Goal: Task Accomplishment & Management: Manage account settings

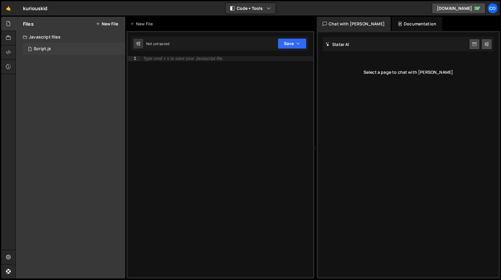
click at [42, 50] on div "Script.js" at bounding box center [42, 48] width 17 height 5
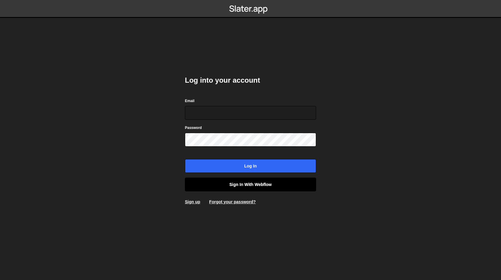
click at [265, 185] on link "Sign in with Webflow" at bounding box center [250, 184] width 131 height 14
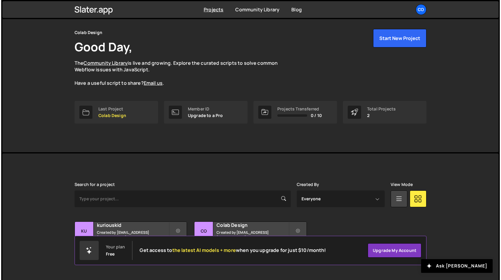
scroll to position [27, 0]
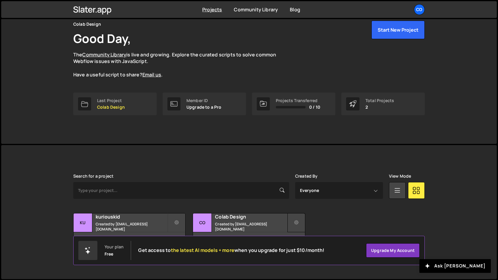
click at [295, 222] on icon at bounding box center [296, 222] width 4 height 6
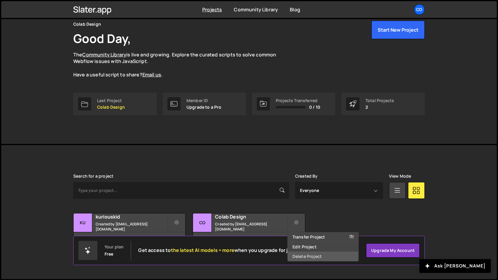
click at [309, 256] on link "Delete Project" at bounding box center [323, 256] width 71 height 10
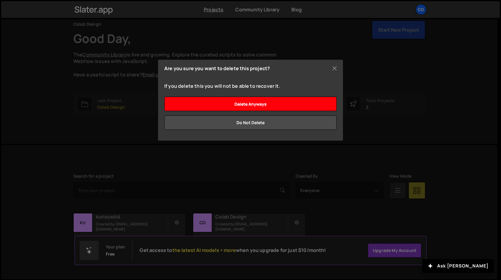
click at [265, 105] on input "Delete anyways" at bounding box center [250, 104] width 172 height 14
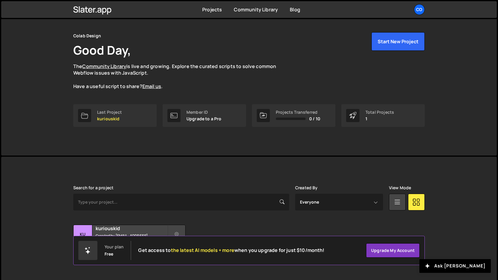
scroll to position [27, 0]
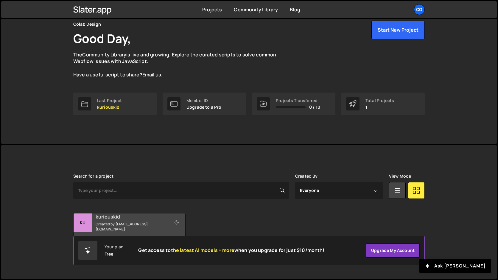
click at [133, 224] on small "Created by amarsinhbhagat@gmail.com" at bounding box center [132, 226] width 72 height 10
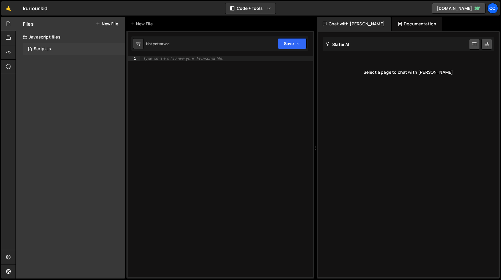
click at [47, 47] on div "Script.js" at bounding box center [42, 48] width 17 height 5
